Goal: Transaction & Acquisition: Obtain resource

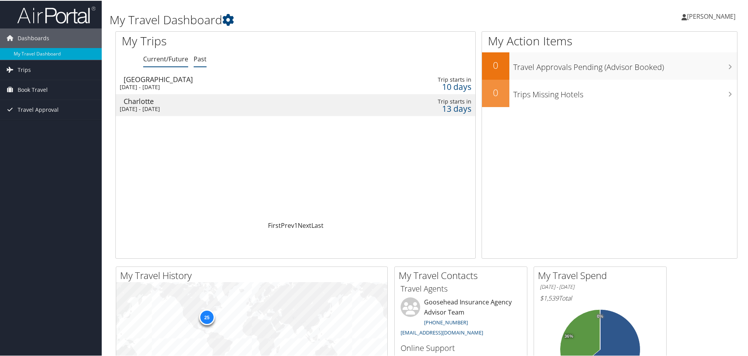
click at [198, 56] on link "Past" at bounding box center [200, 58] width 13 height 9
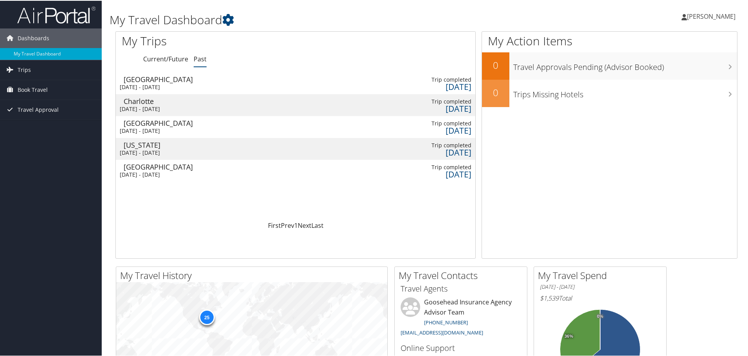
click at [210, 128] on div "[DATE] - [DATE]" at bounding box center [233, 130] width 226 height 7
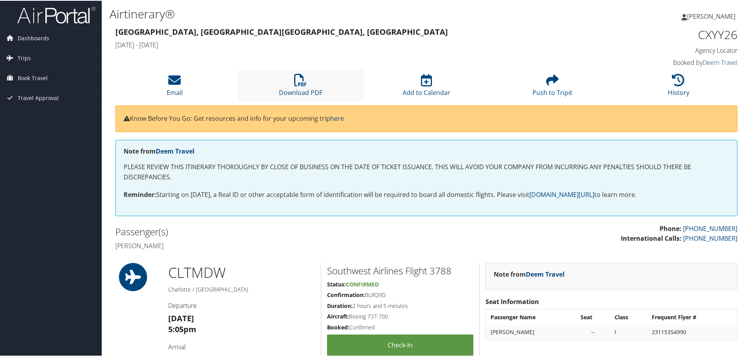
click at [292, 84] on li "Download PDF" at bounding box center [300, 85] width 126 height 32
click at [38, 61] on link "Trips" at bounding box center [51, 58] width 102 height 20
click at [46, 81] on link "Past Trips" at bounding box center [51, 85] width 102 height 12
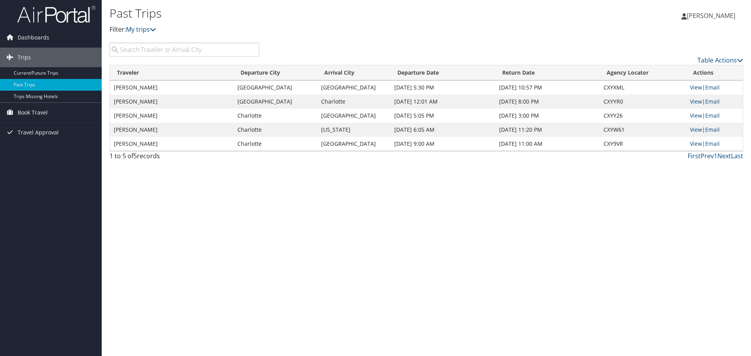
click at [360, 99] on td "Charlotte" at bounding box center [353, 102] width 73 height 14
click at [167, 101] on td "[PERSON_NAME]" at bounding box center [172, 102] width 124 height 14
click at [693, 102] on link "View" at bounding box center [696, 101] width 12 height 7
click at [302, 110] on td "Charlotte" at bounding box center [275, 116] width 84 height 14
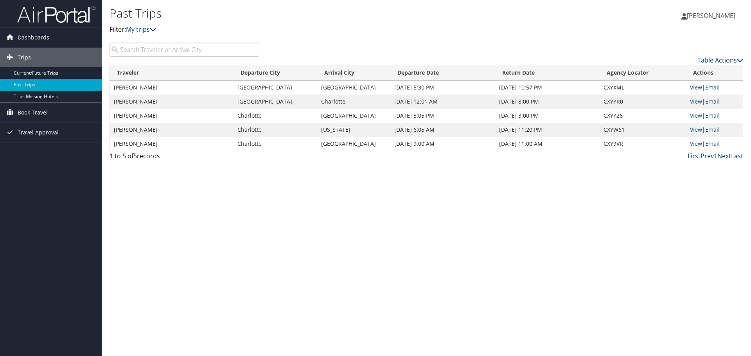
click at [276, 104] on td "Baltimore" at bounding box center [275, 102] width 84 height 14
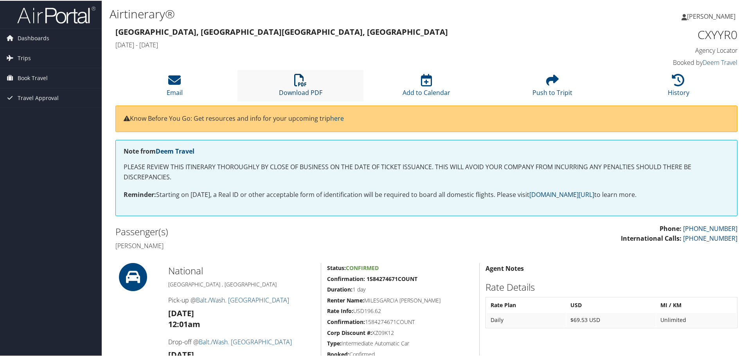
click at [302, 88] on link "Download PDF" at bounding box center [300, 86] width 43 height 19
